Goal: Register for event/course

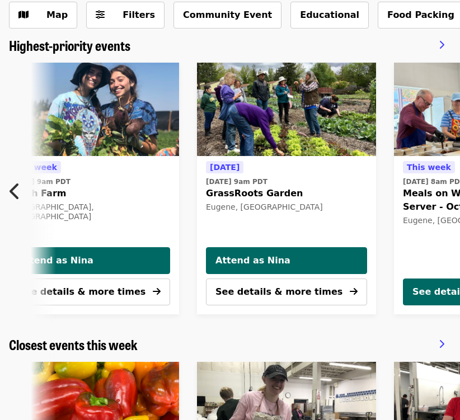
scroll to position [0, 562]
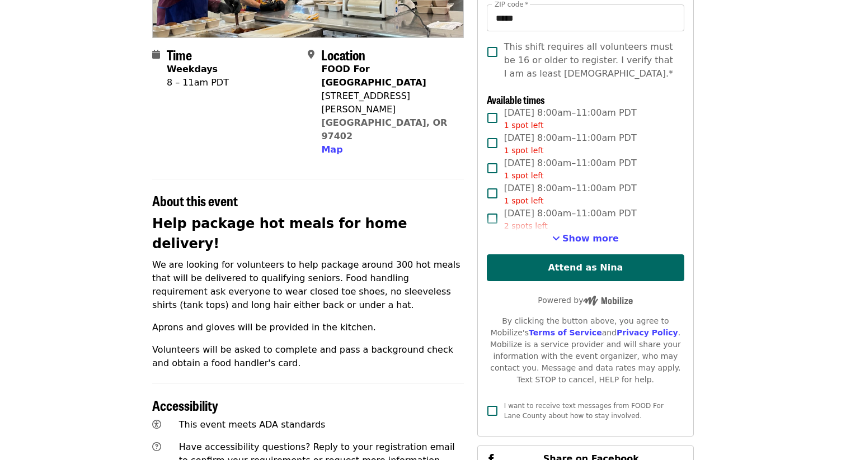
click at [583, 232] on div "2 spots left" at bounding box center [570, 226] width 133 height 12
click at [549, 220] on div "2 spots left" at bounding box center [570, 226] width 133 height 12
click at [572, 236] on span "Show more" at bounding box center [590, 238] width 56 height 11
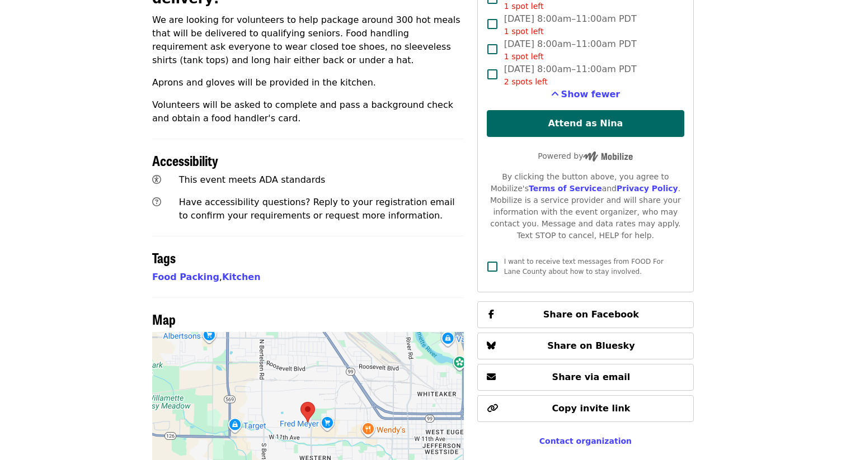
scroll to position [480, 0]
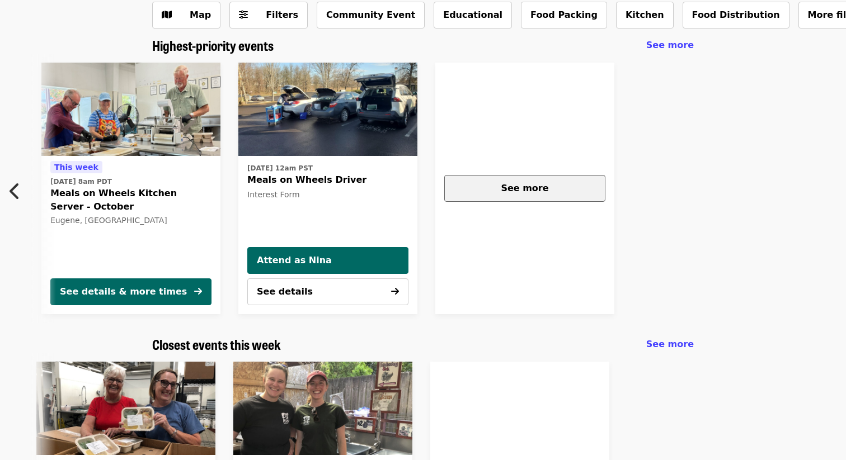
scroll to position [0, 498]
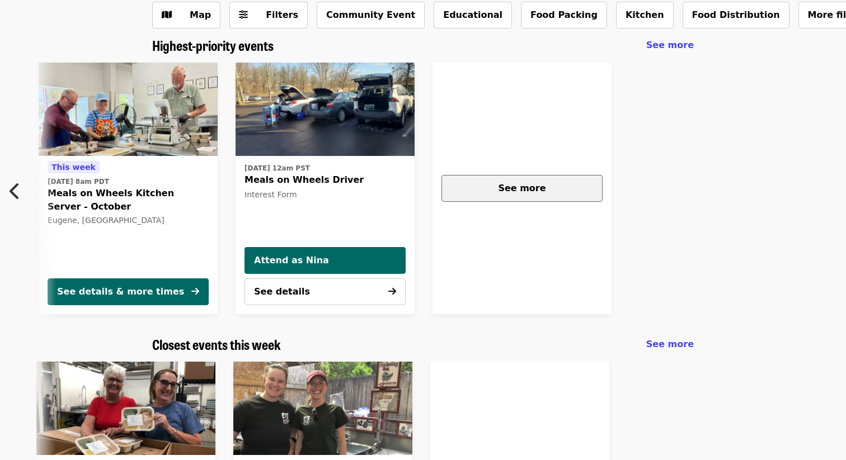
click at [586, 187] on div "See more" at bounding box center [522, 188] width 142 height 13
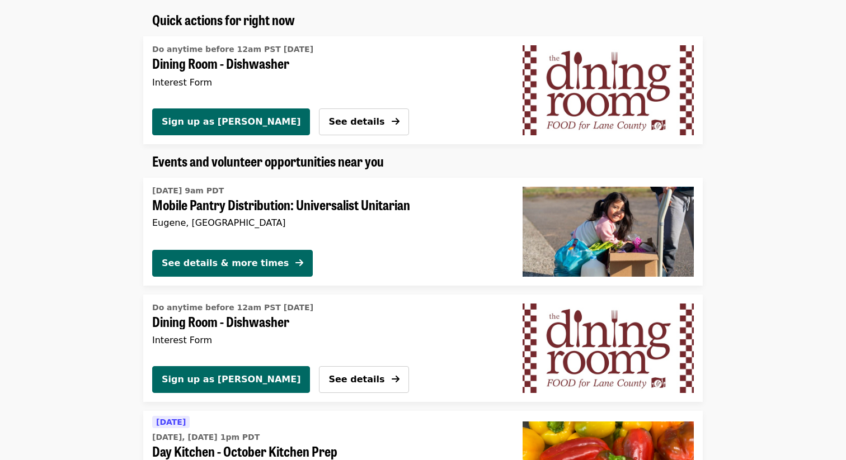
scroll to position [691, 0]
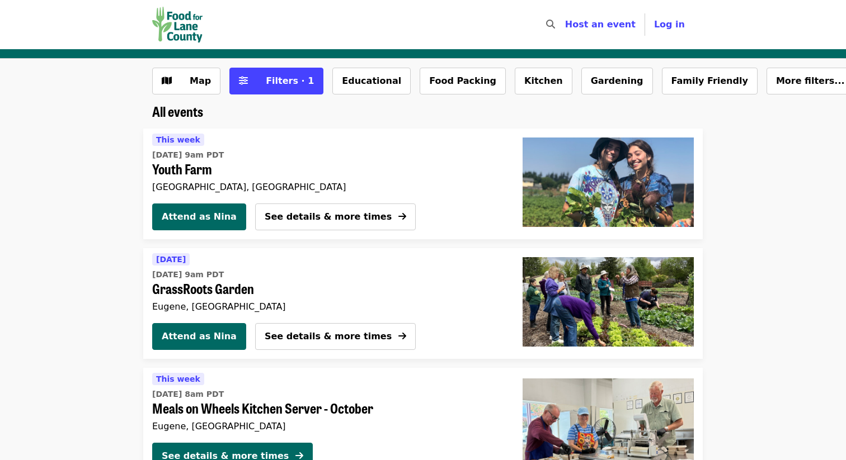
click at [272, 81] on span "Filters · 1" at bounding box center [290, 81] width 48 height 11
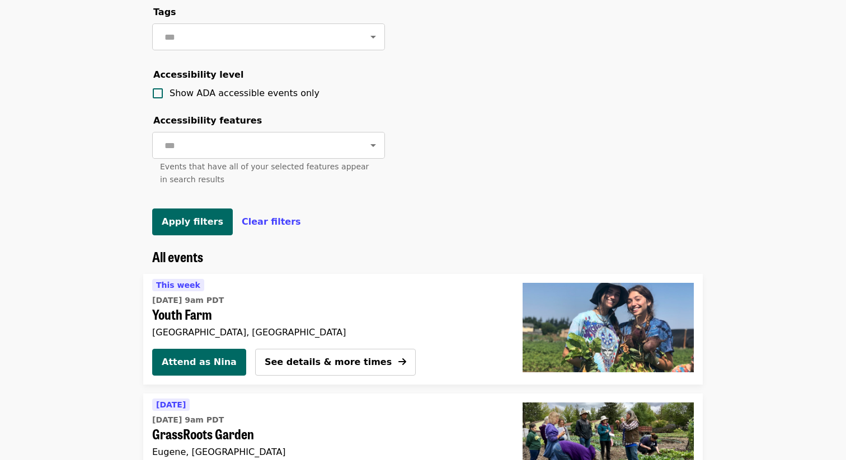
scroll to position [453, 0]
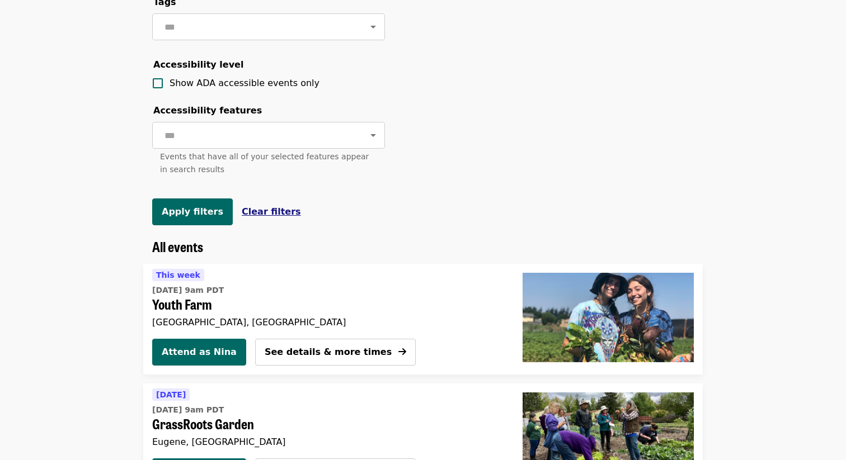
click at [245, 211] on span "Clear filters" at bounding box center [271, 211] width 59 height 11
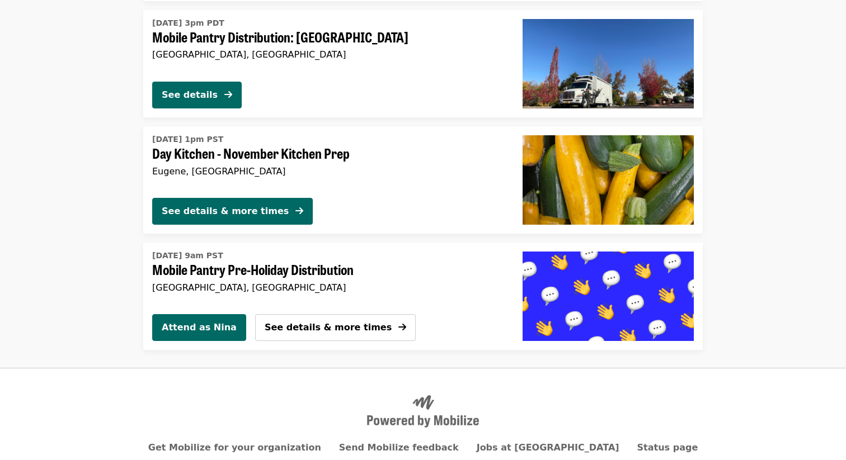
scroll to position [1903, 0]
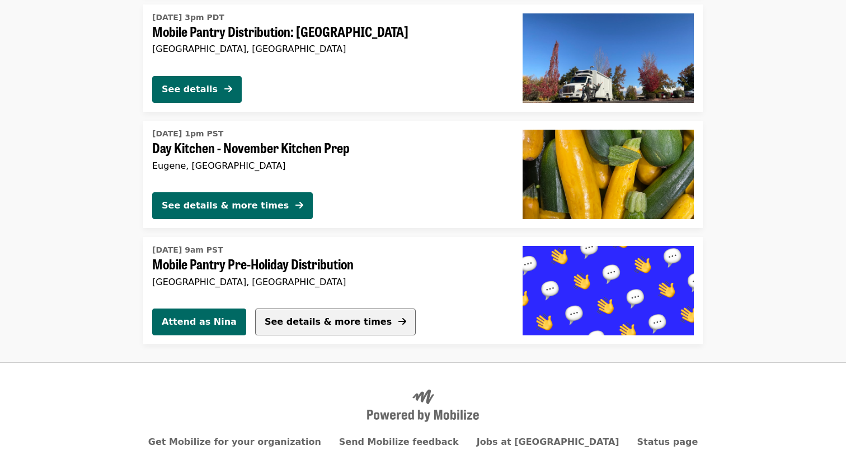
click at [285, 317] on span "See details & more times" at bounding box center [328, 322] width 127 height 11
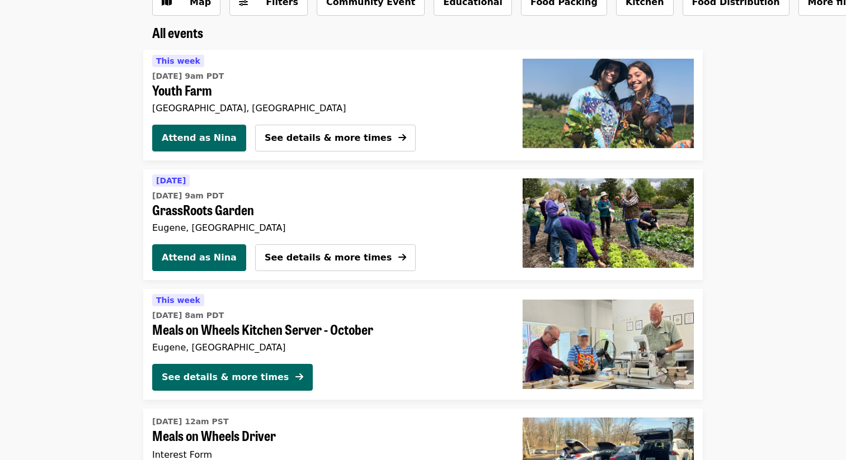
scroll to position [73, 0]
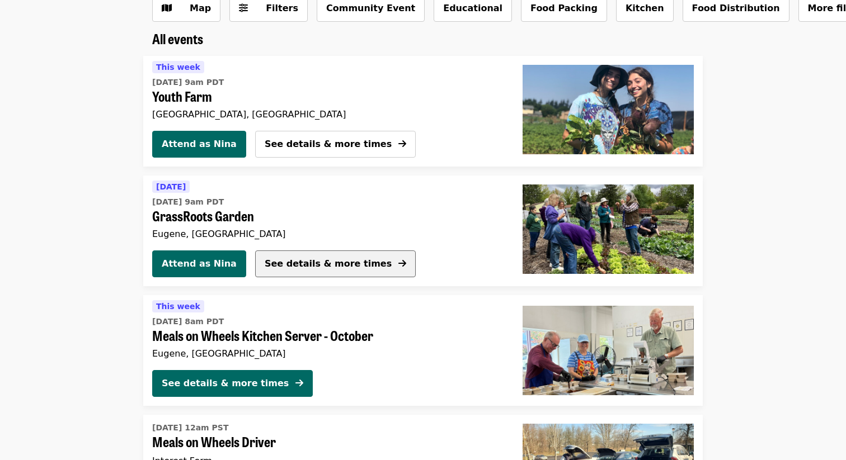
click at [303, 256] on button "See details & more times" at bounding box center [335, 264] width 161 height 27
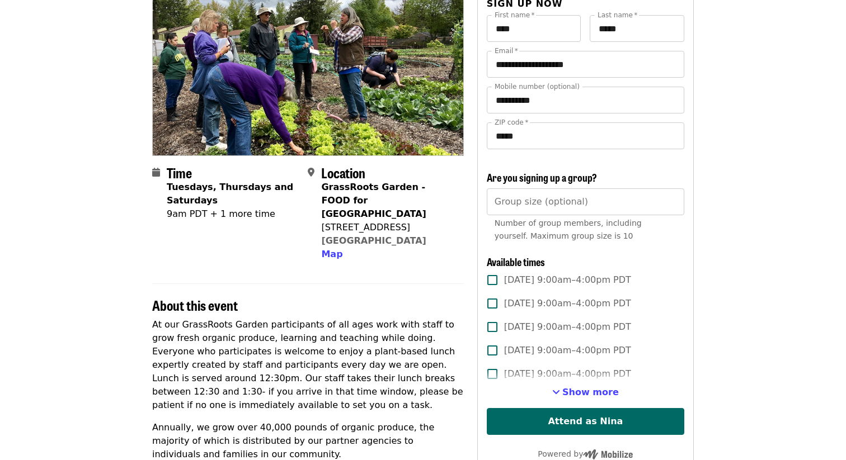
scroll to position [245, 0]
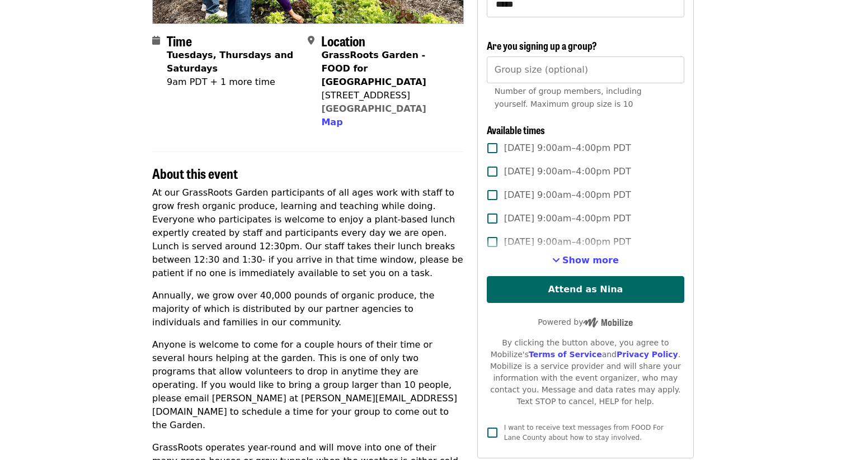
click at [564, 253] on label "Thu, Oct 16, 9:00am–4:00pm PDT" at bounding box center [577, 241] width 195 height 23
click at [572, 255] on span "Show more" at bounding box center [590, 260] width 56 height 11
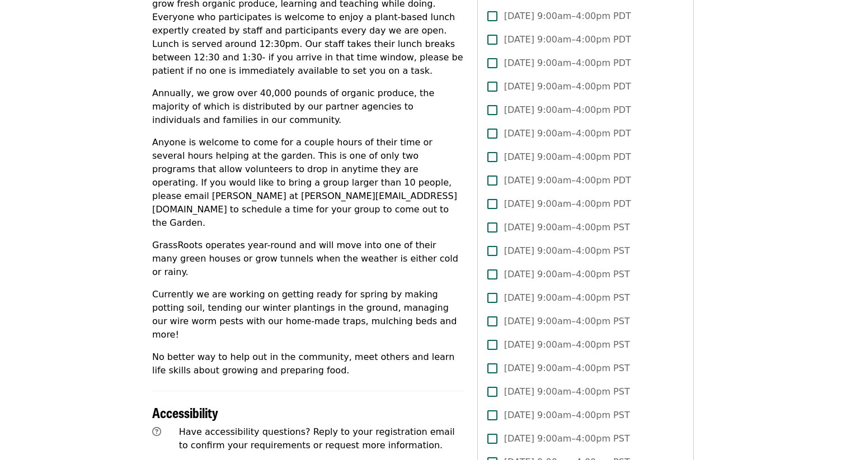
scroll to position [449, 0]
click at [562, 199] on span "Sat, Nov 1, 9:00am–4:00pm PDT" at bounding box center [567, 202] width 127 height 13
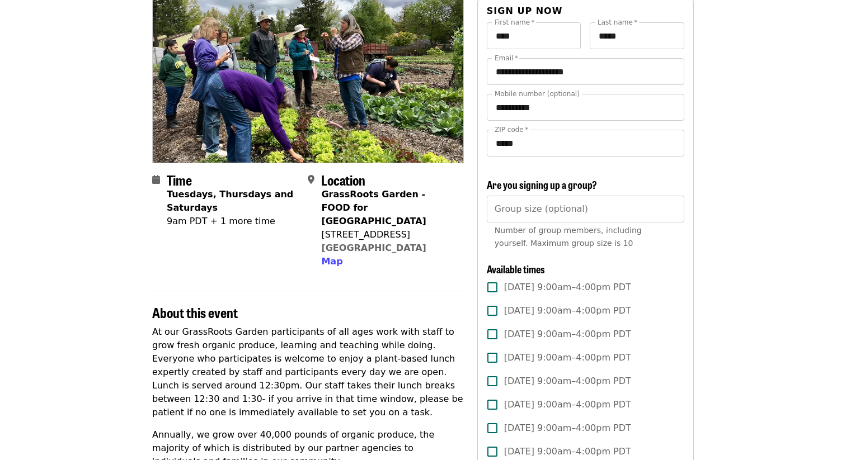
scroll to position [106, 0]
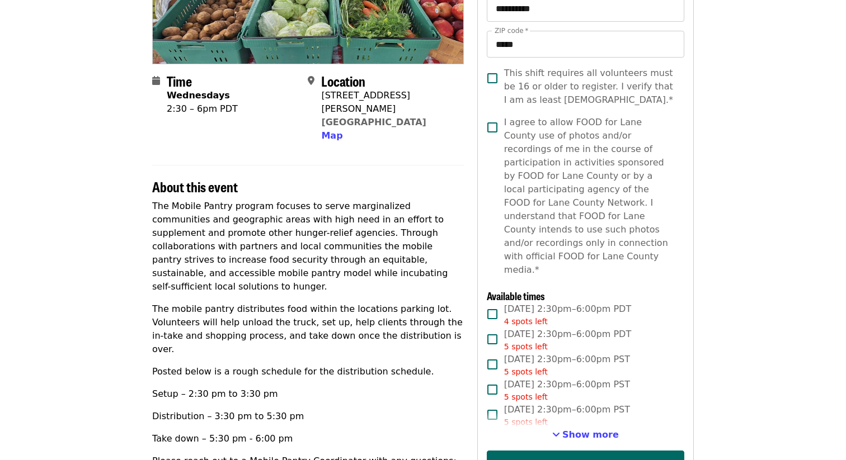
scroll to position [224, 0]
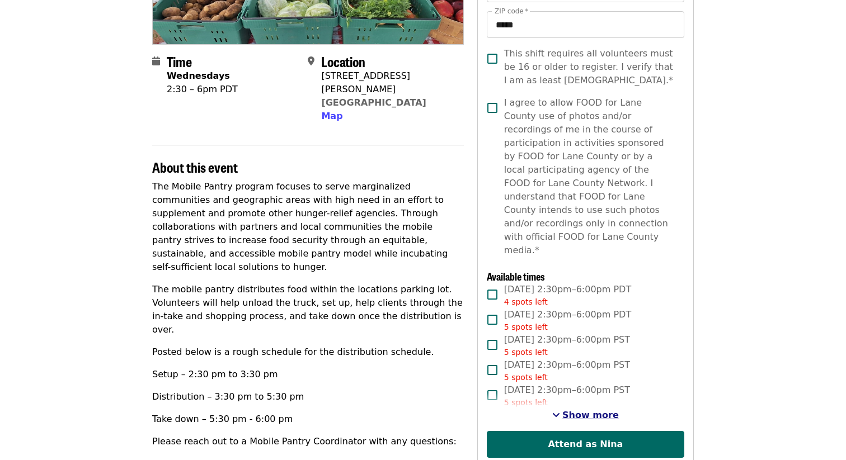
click at [571, 410] on span "Show more" at bounding box center [590, 415] width 56 height 11
click at [571, 410] on span "Show fewer" at bounding box center [590, 415] width 59 height 11
click at [571, 410] on span "Show more" at bounding box center [590, 415] width 56 height 11
click at [571, 410] on span "Show fewer" at bounding box center [590, 415] width 59 height 11
click at [571, 410] on span "Show more" at bounding box center [590, 415] width 56 height 11
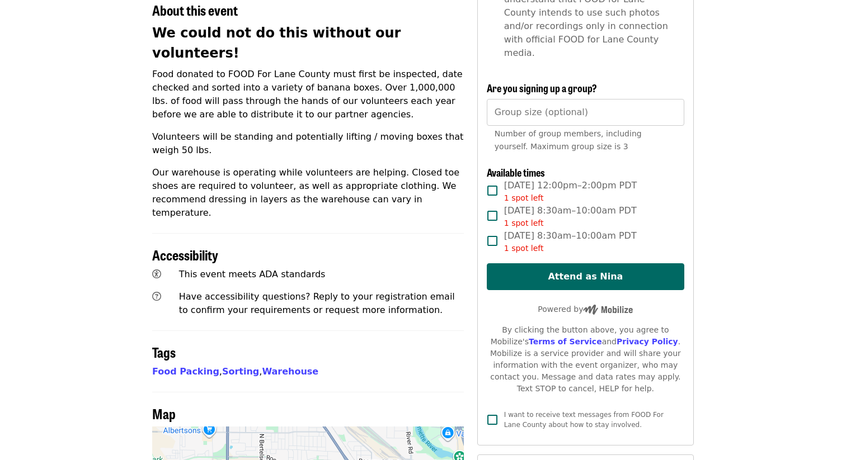
scroll to position [449, 0]
